Goal: Task Accomplishment & Management: Use online tool/utility

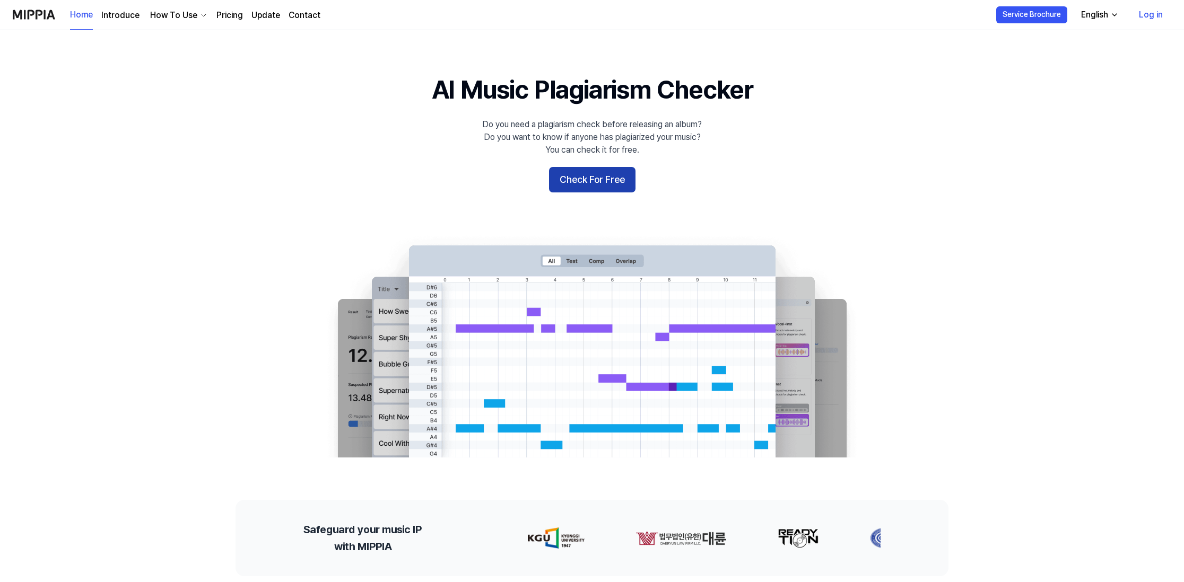
click at [599, 182] on button "Check For Free" at bounding box center [592, 179] width 86 height 25
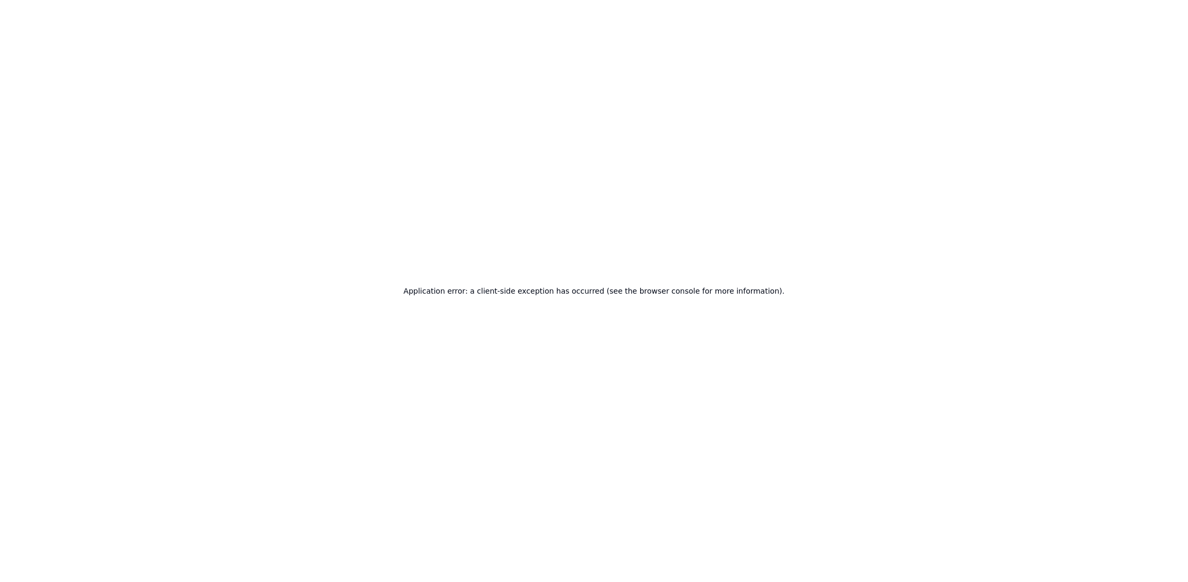
click at [625, 302] on div "Application error: a client-side exception has occurred (see the browser consol…" at bounding box center [594, 291] width 1188 height 582
